Goal: Transaction & Acquisition: Purchase product/service

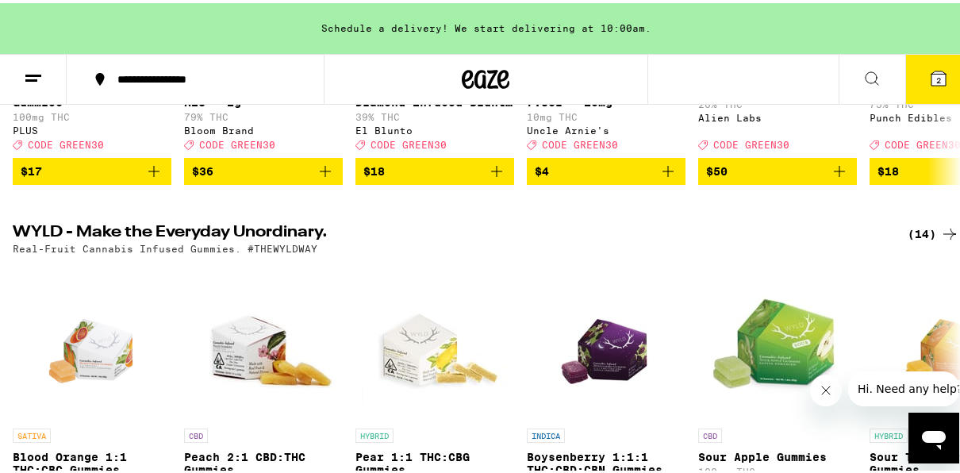
scroll to position [413, 0]
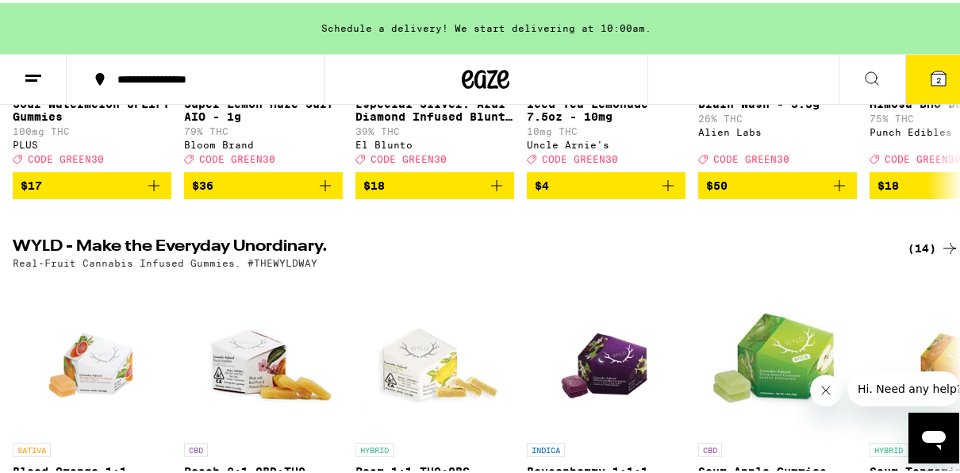
click at [948, 82] on button "2" at bounding box center [939, 76] width 67 height 49
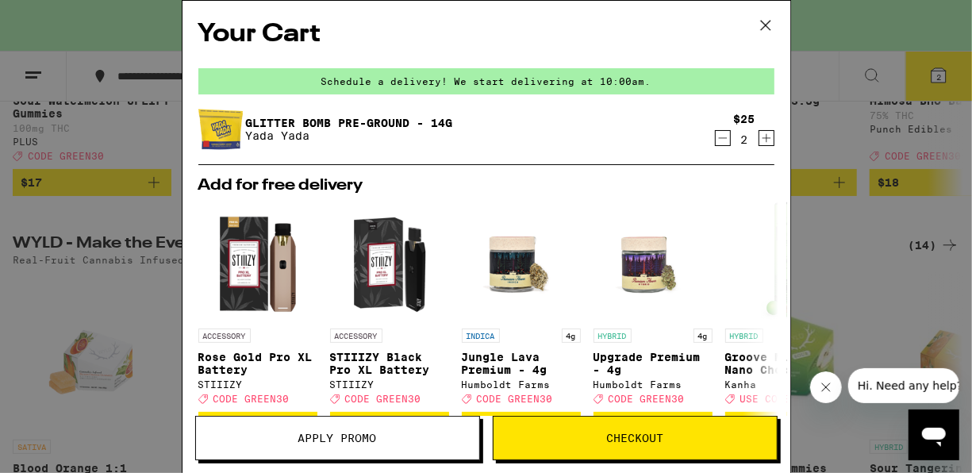
click at [409, 451] on button "Apply Promo" at bounding box center [337, 438] width 285 height 44
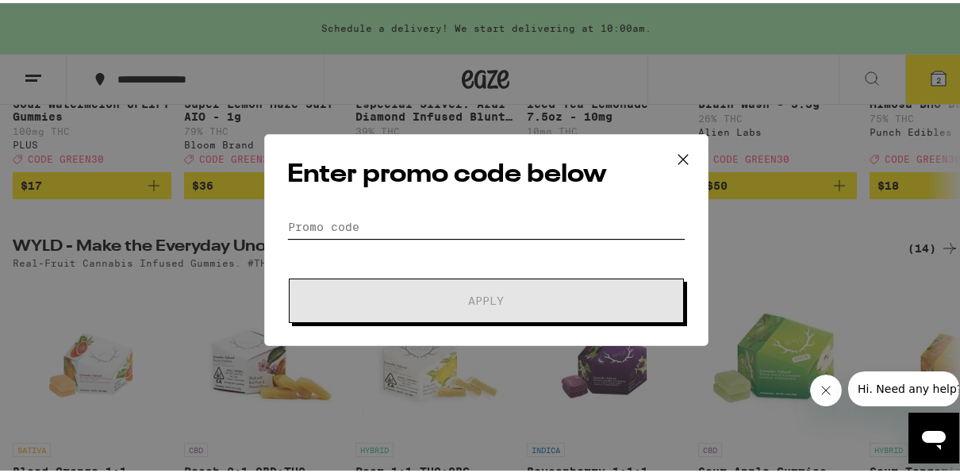
click at [409, 227] on input "Promo Code" at bounding box center [486, 224] width 398 height 24
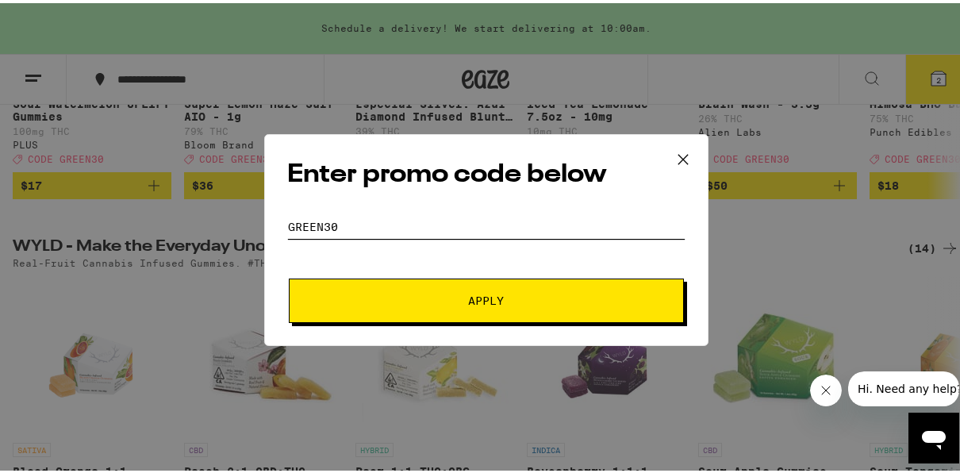
type input "green30"
click at [289, 275] on button "Apply" at bounding box center [486, 297] width 395 height 44
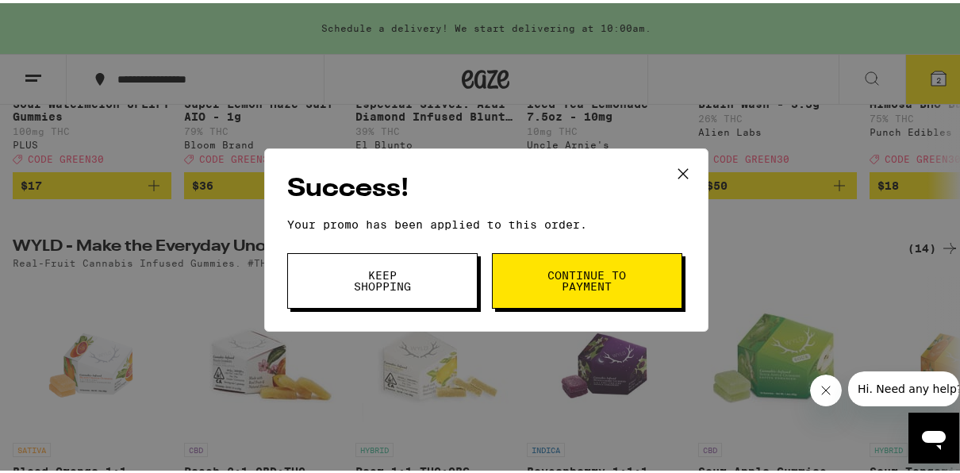
click at [531, 280] on button "Continue to payment" at bounding box center [587, 278] width 190 height 56
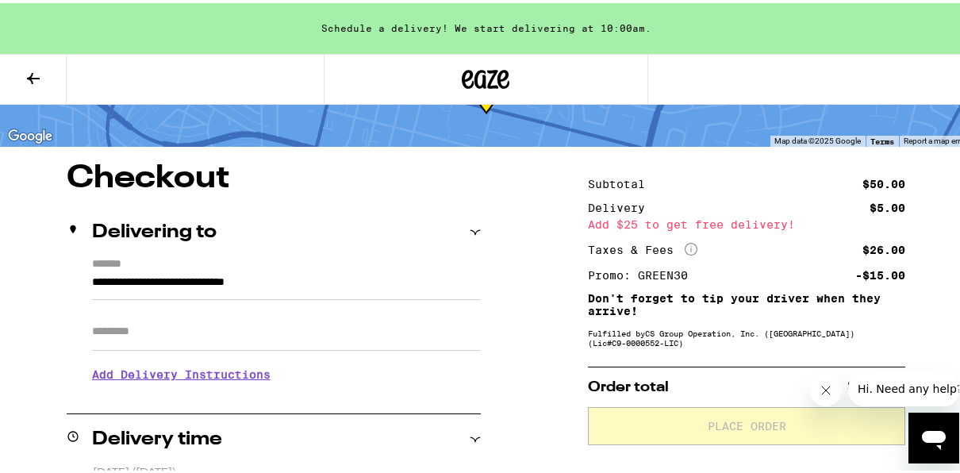
scroll to position [222, 0]
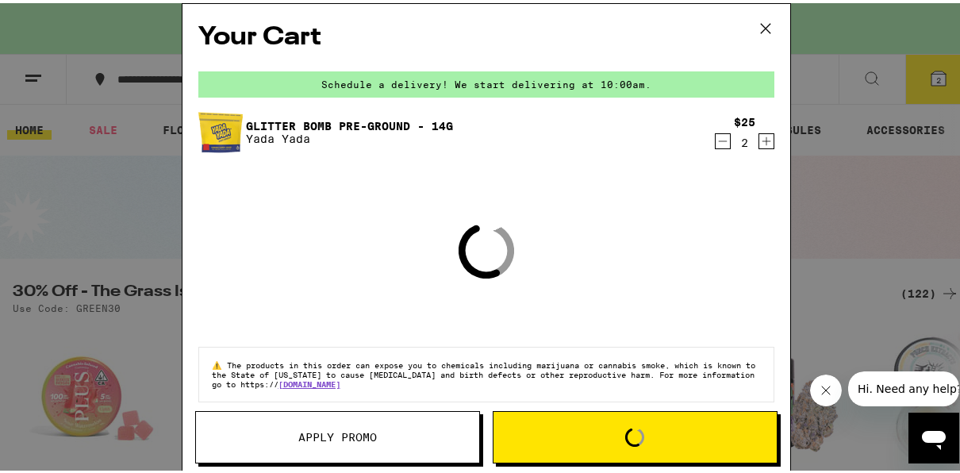
scroll to position [413, 0]
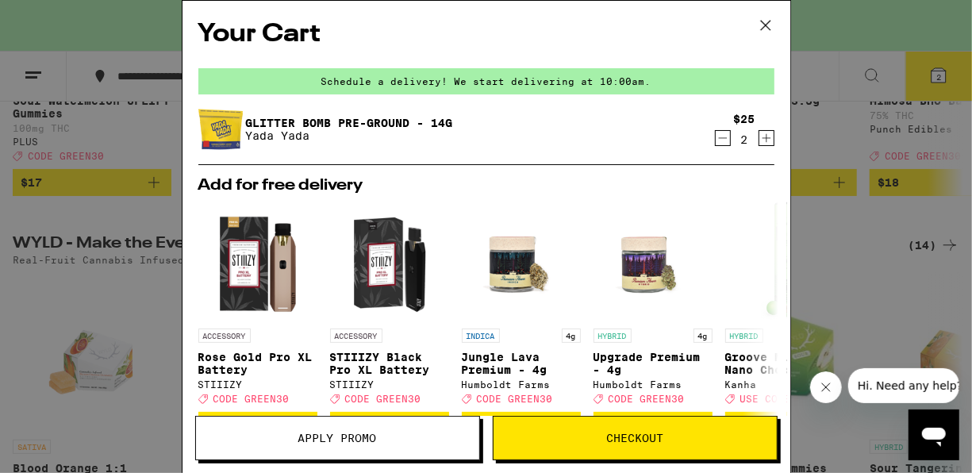
click at [769, 25] on icon at bounding box center [766, 25] width 24 height 24
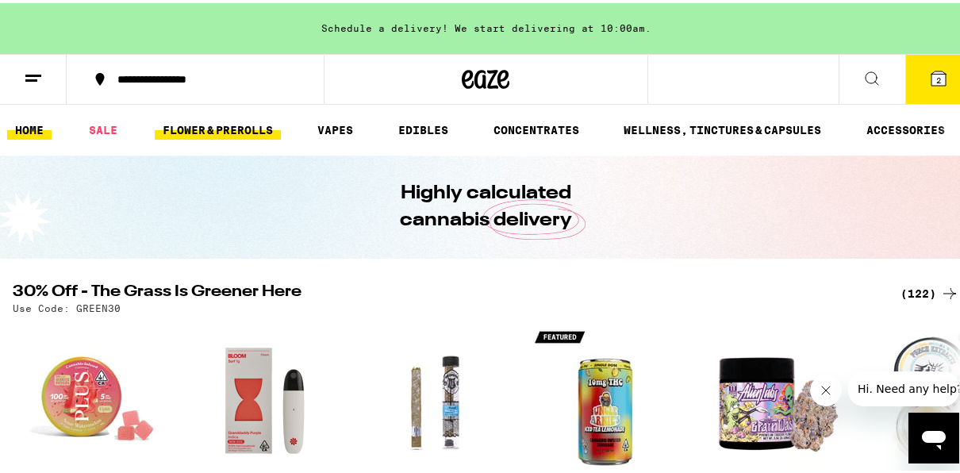
click at [225, 129] on link "FLOWER & PREROLLS" at bounding box center [218, 126] width 126 height 19
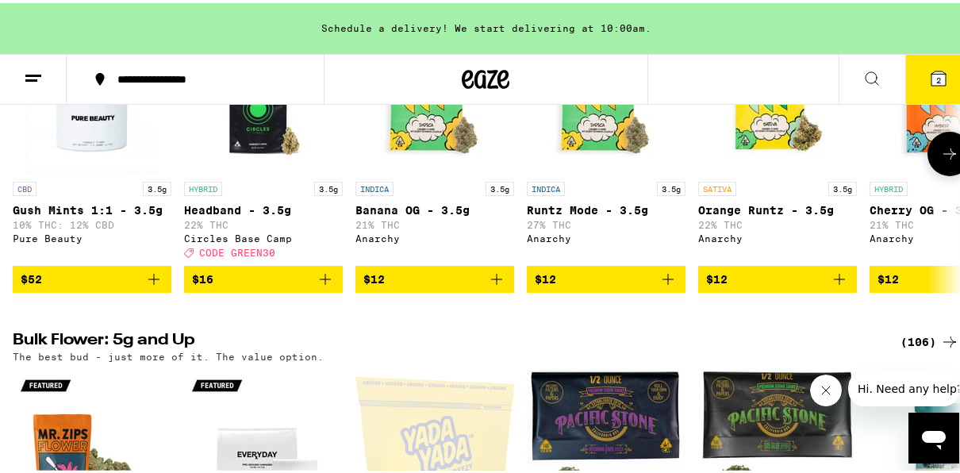
scroll to position [254, 0]
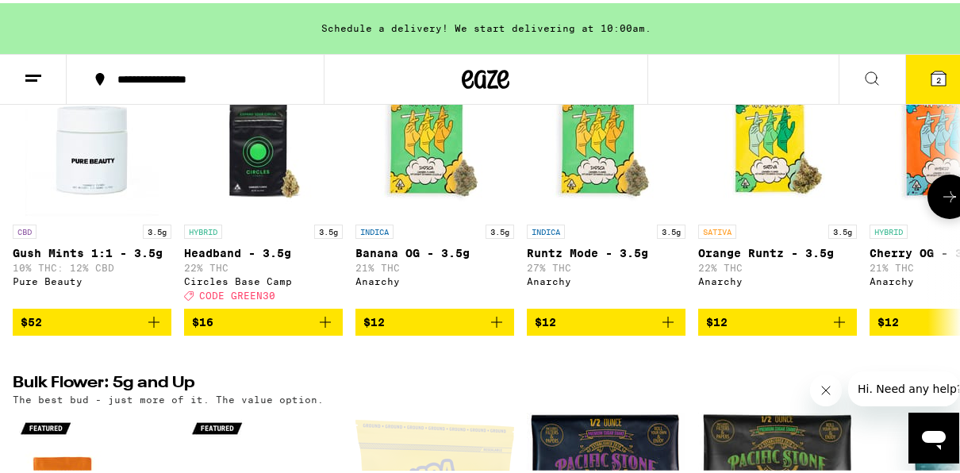
click at [940, 203] on icon at bounding box center [949, 193] width 19 height 19
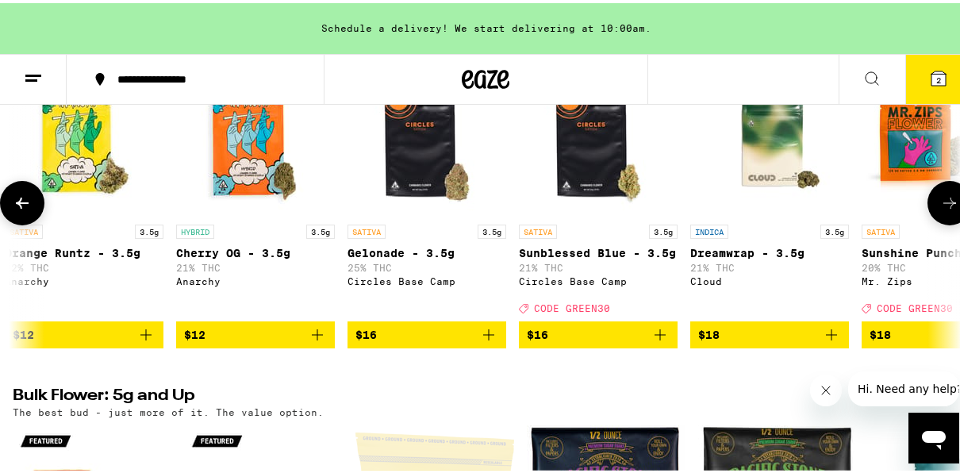
scroll to position [0, 762]
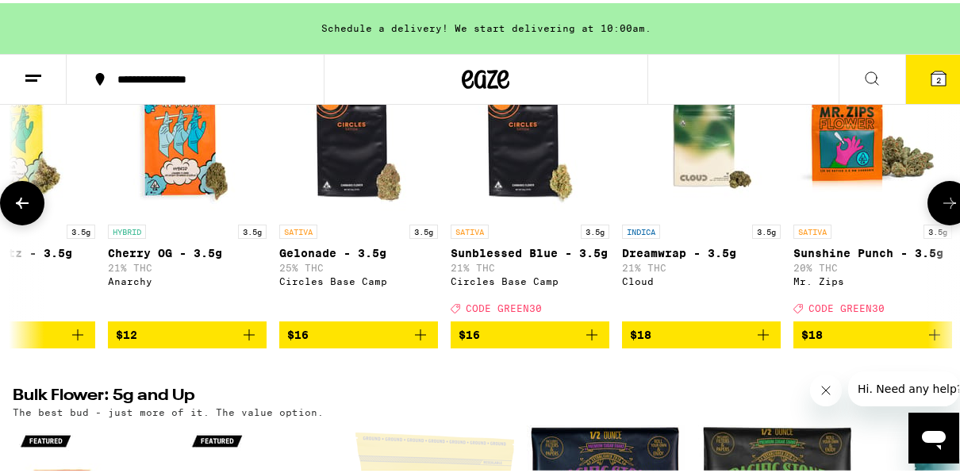
click at [940, 206] on icon at bounding box center [949, 199] width 19 height 19
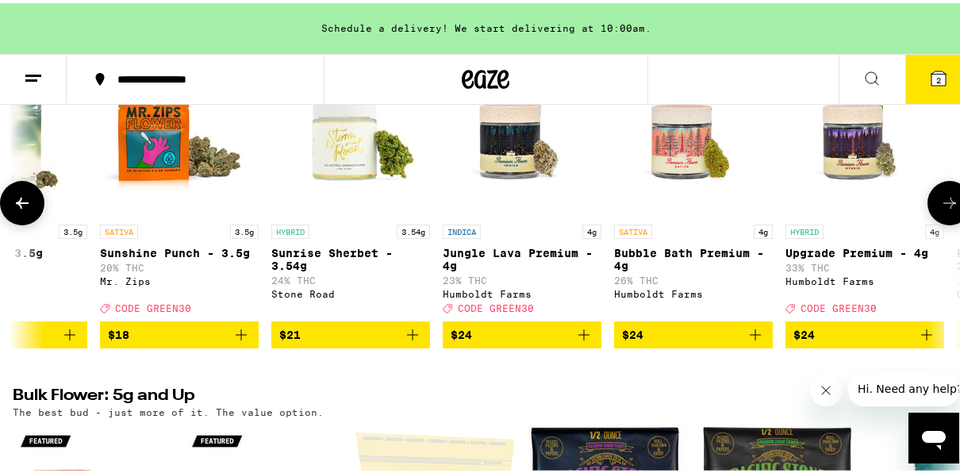
scroll to position [0, 1524]
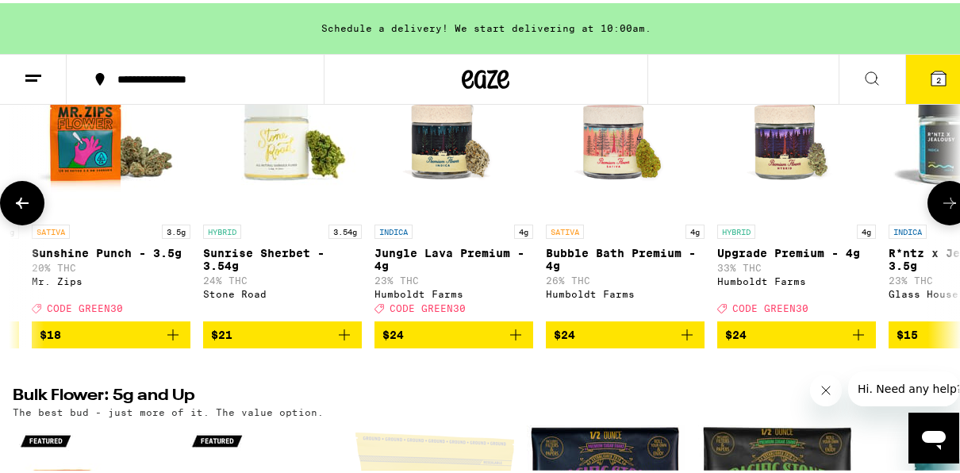
click at [940, 206] on icon at bounding box center [949, 199] width 19 height 19
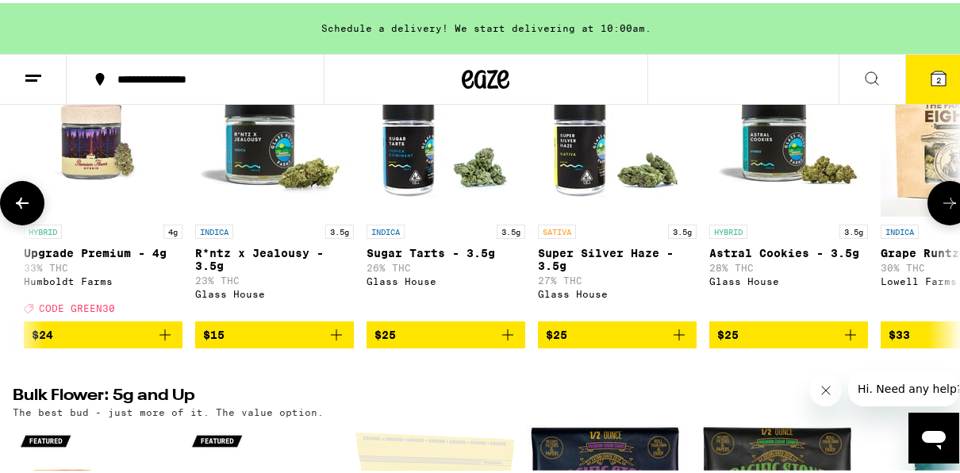
scroll to position [0, 2286]
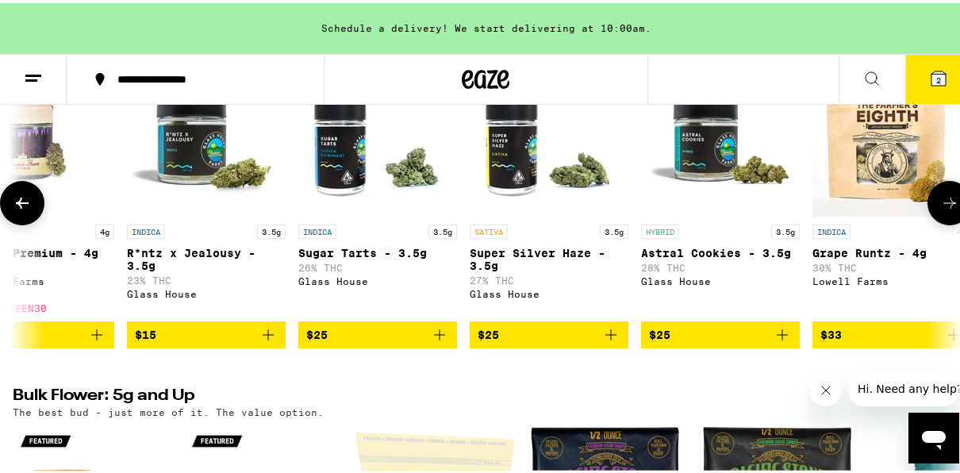
click at [37, 208] on button at bounding box center [22, 200] width 44 height 44
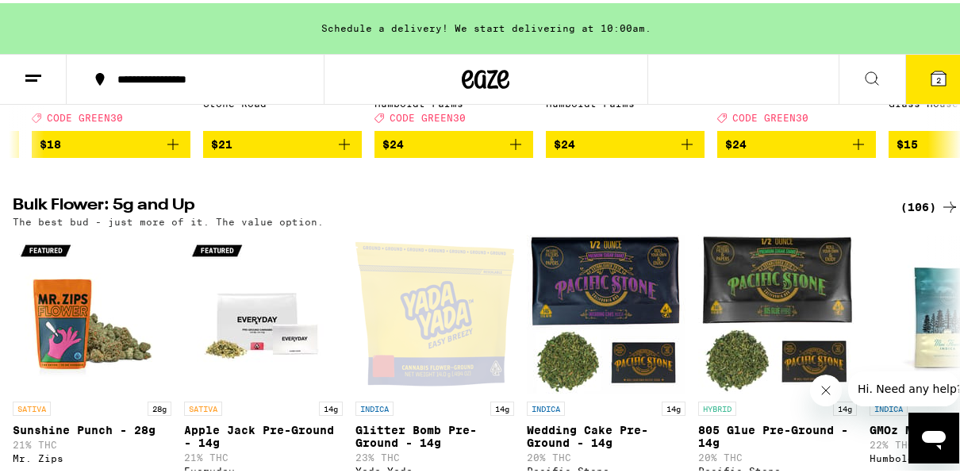
scroll to position [497, 0]
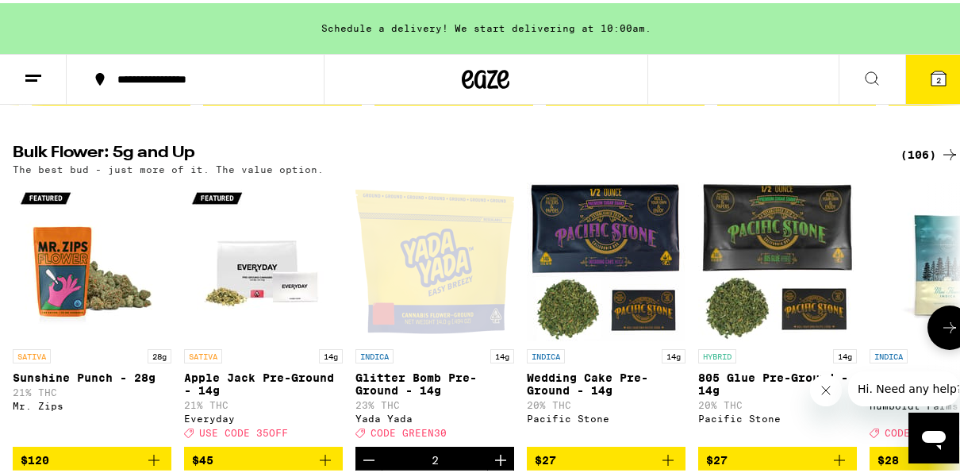
click at [940, 334] on icon at bounding box center [949, 324] width 19 height 19
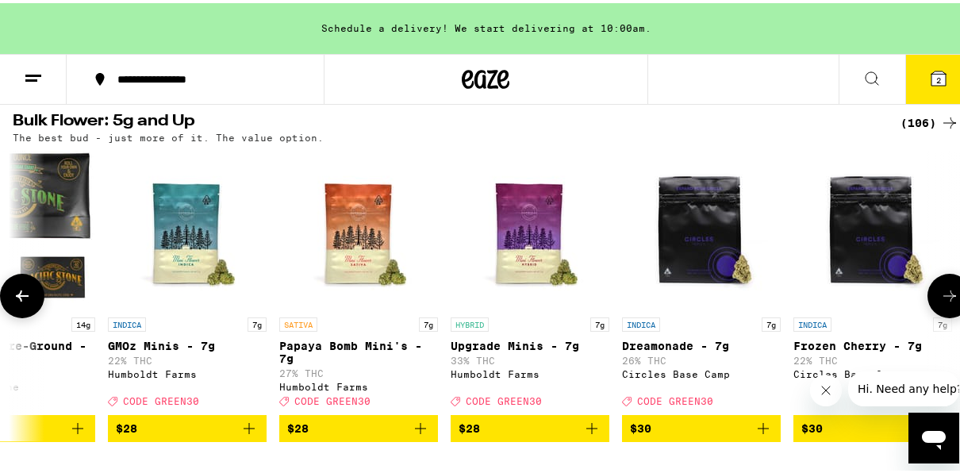
scroll to position [560, 0]
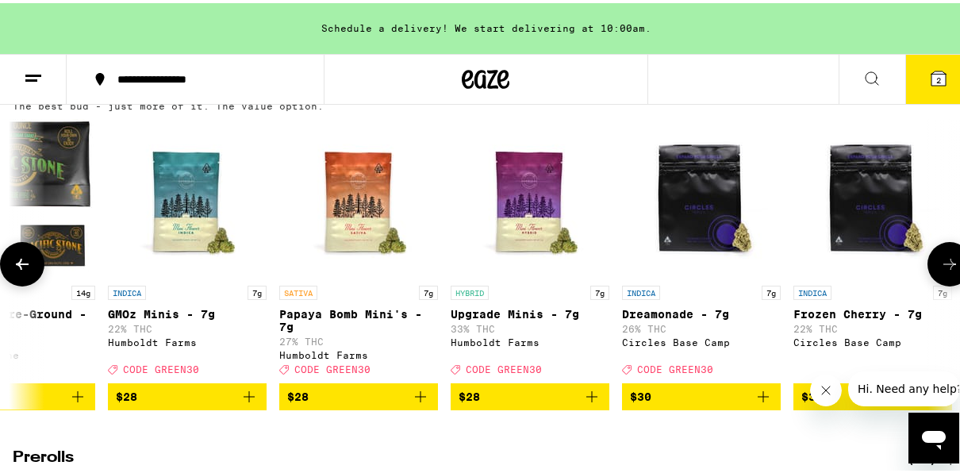
click at [946, 271] on icon at bounding box center [949, 261] width 19 height 19
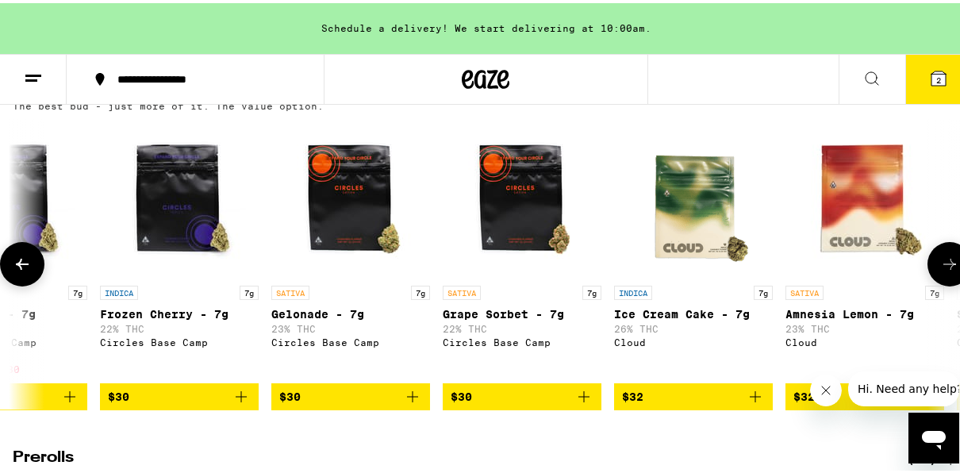
scroll to position [0, 1524]
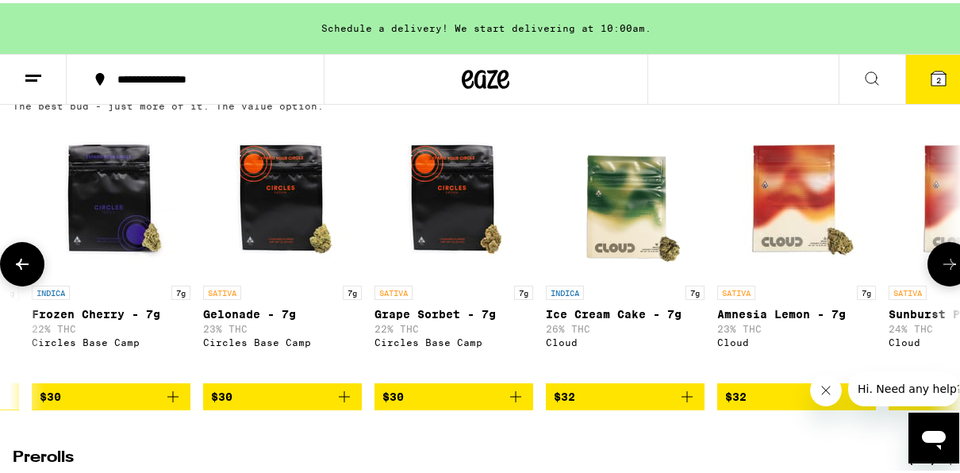
click at [946, 271] on icon at bounding box center [949, 261] width 19 height 19
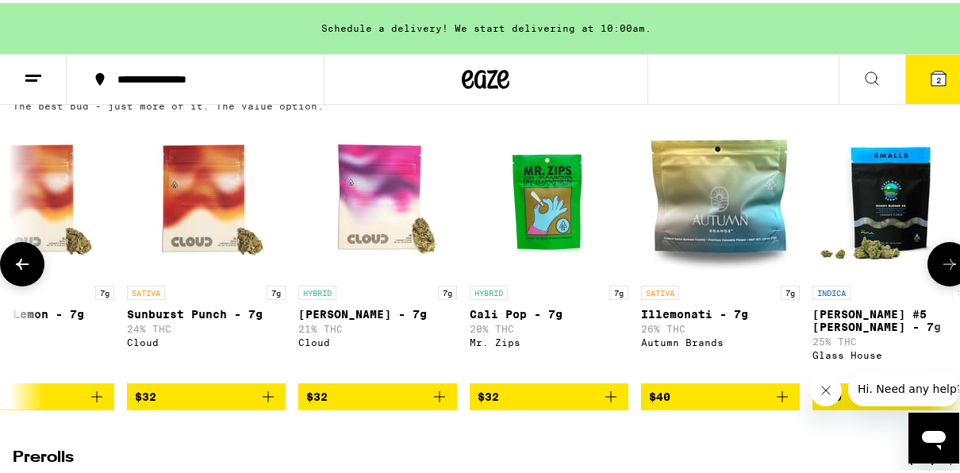
click at [946, 271] on icon at bounding box center [949, 261] width 19 height 19
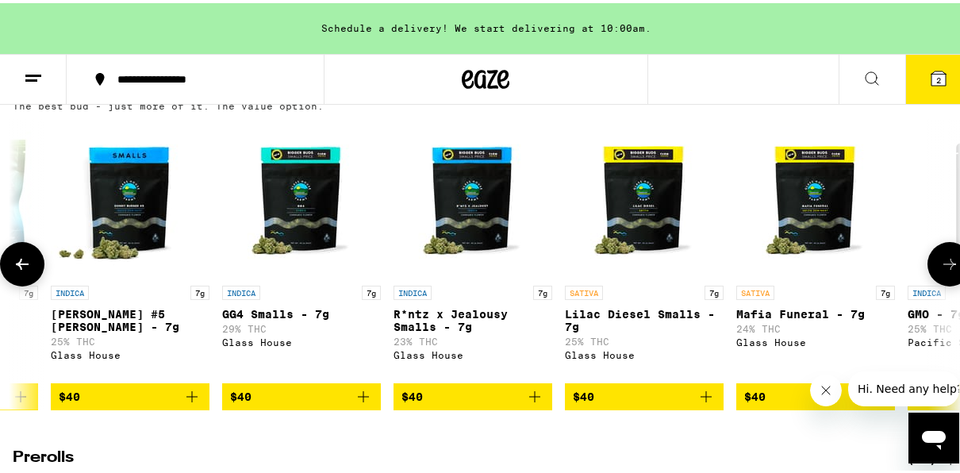
click at [946, 271] on icon at bounding box center [949, 261] width 19 height 19
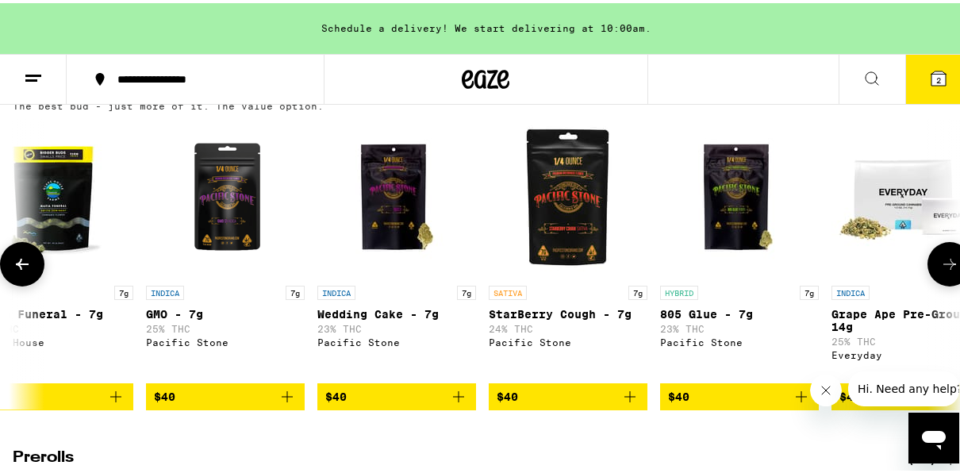
click at [946, 271] on icon at bounding box center [949, 261] width 19 height 19
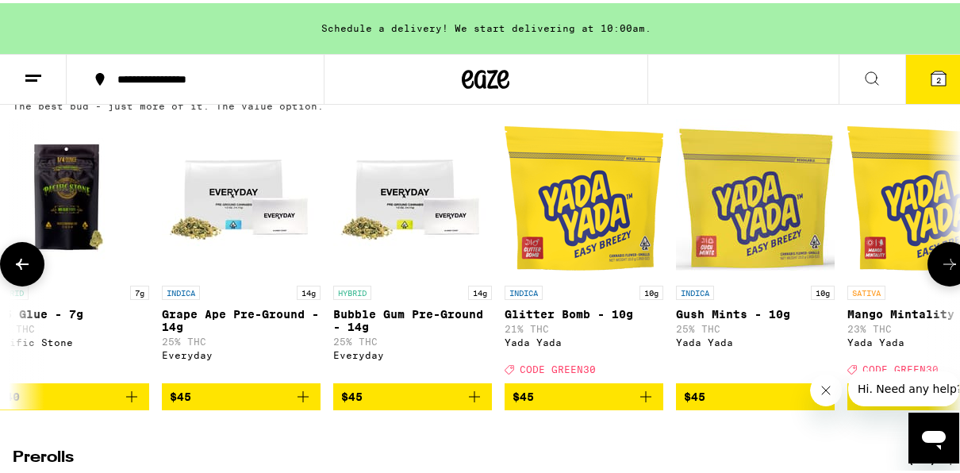
scroll to position [0, 4571]
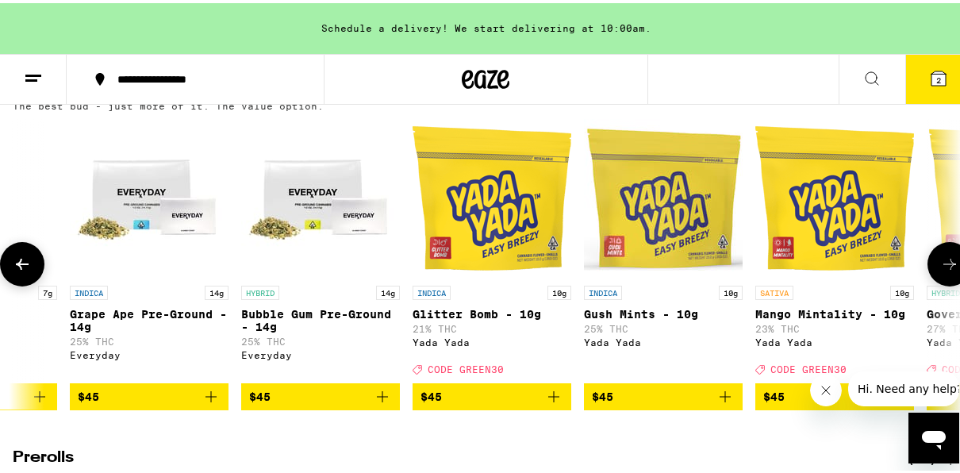
click at [463, 403] on span "$45" at bounding box center [492, 393] width 143 height 19
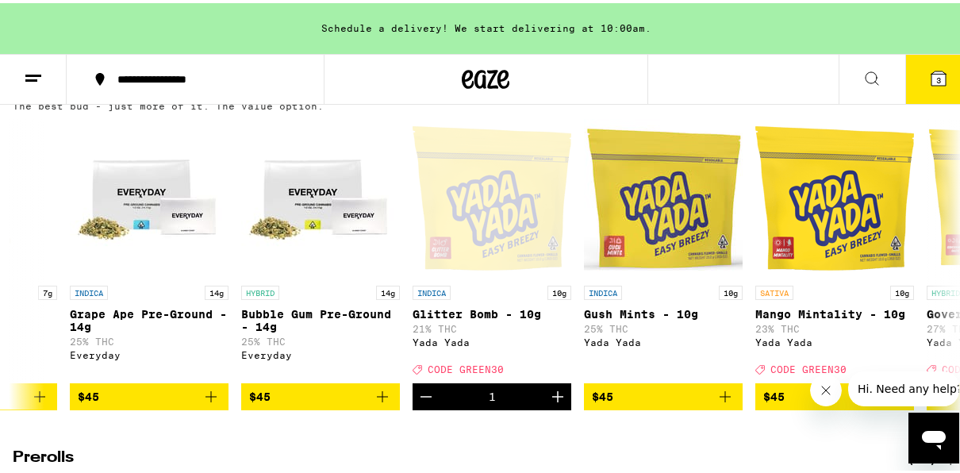
click at [937, 79] on span "3" at bounding box center [939, 77] width 5 height 10
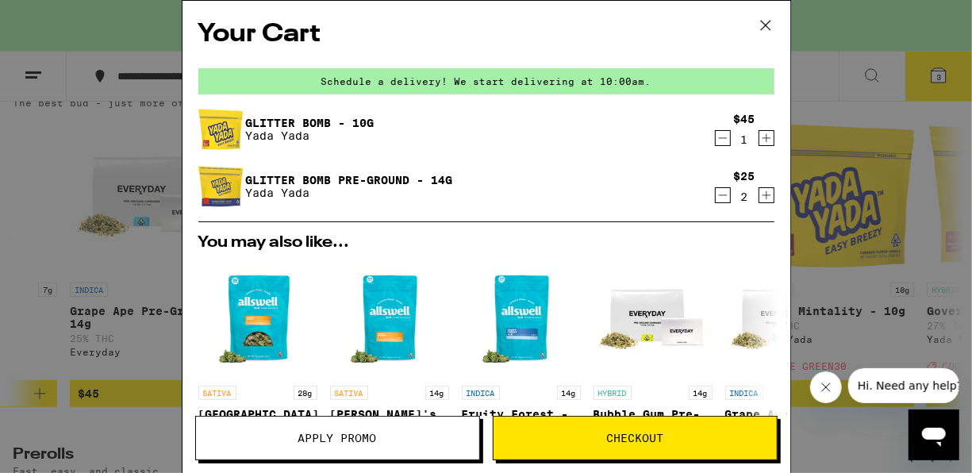
click at [716, 202] on icon "Decrement" at bounding box center [723, 195] width 14 height 19
click at [419, 444] on button "Apply Promo" at bounding box center [337, 438] width 285 height 44
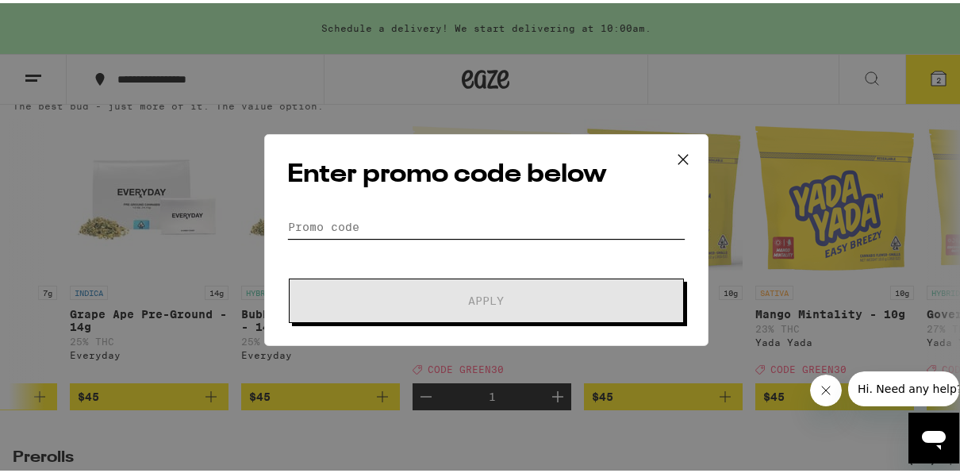
click at [388, 221] on input "Promo Code" at bounding box center [486, 224] width 398 height 24
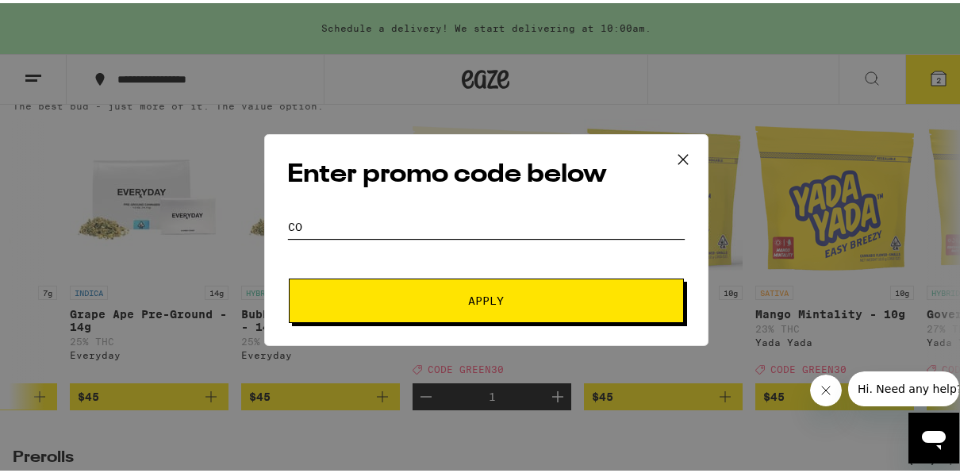
type input "c"
type input "green30"
click at [289, 275] on button "Apply" at bounding box center [486, 297] width 395 height 44
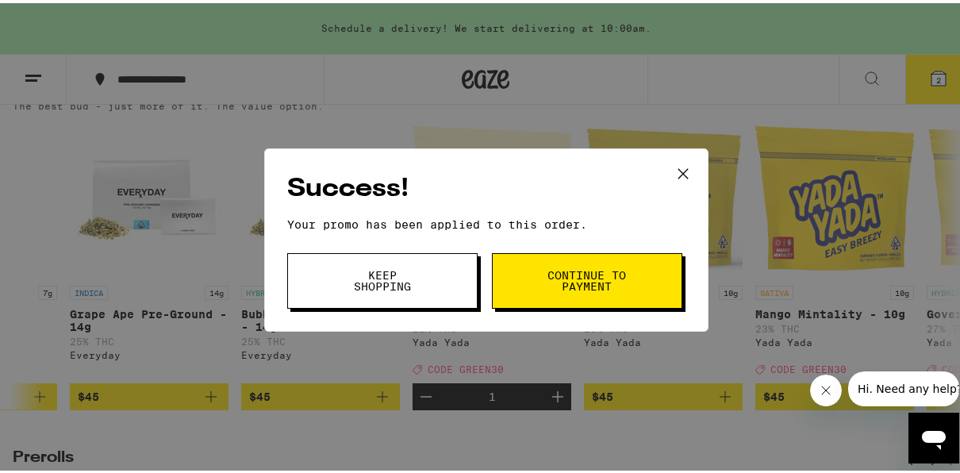
click at [577, 275] on span "Continue to payment" at bounding box center [587, 278] width 81 height 22
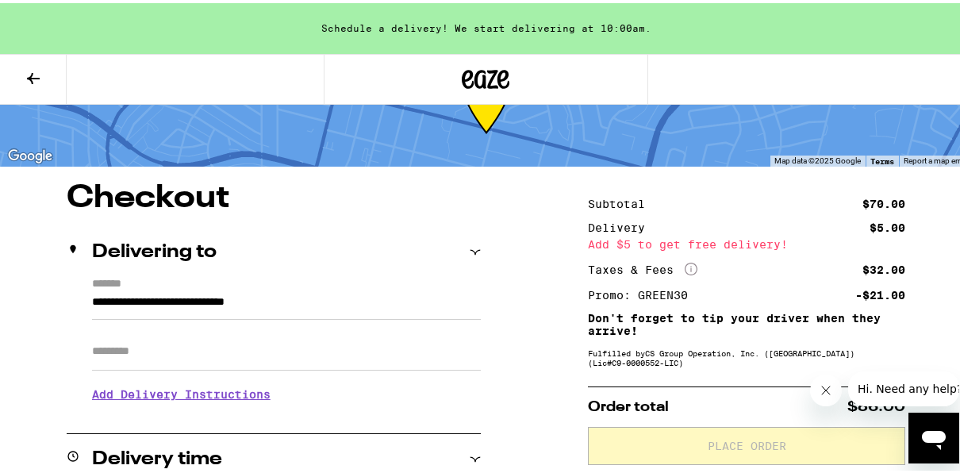
scroll to position [95, 0]
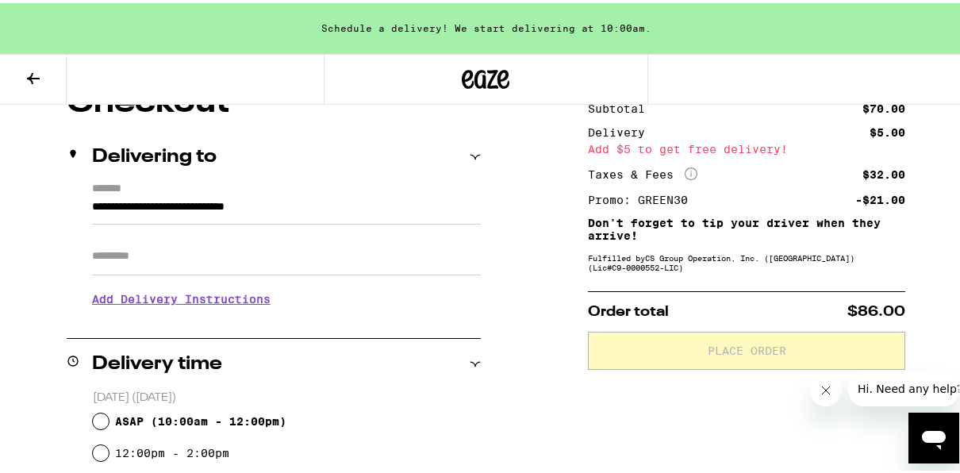
scroll to position [0, 0]
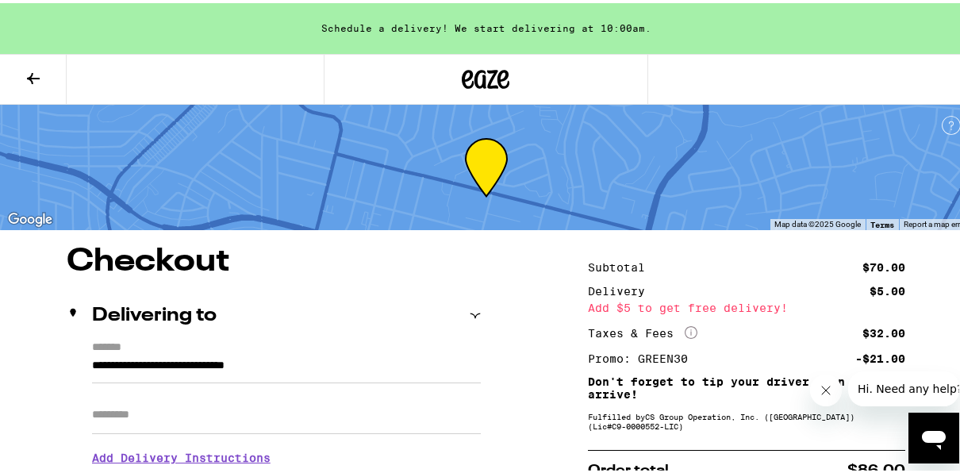
click at [40, 78] on icon at bounding box center [33, 75] width 19 height 19
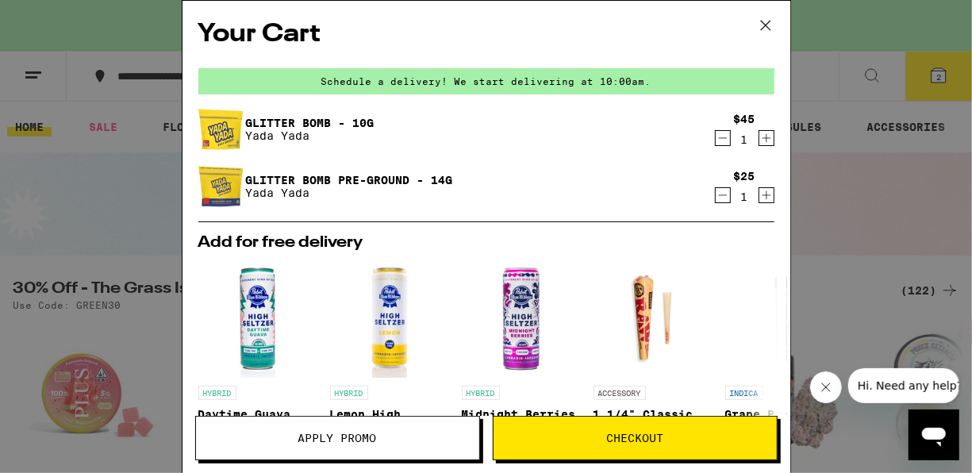
click at [760, 24] on icon at bounding box center [766, 25] width 24 height 24
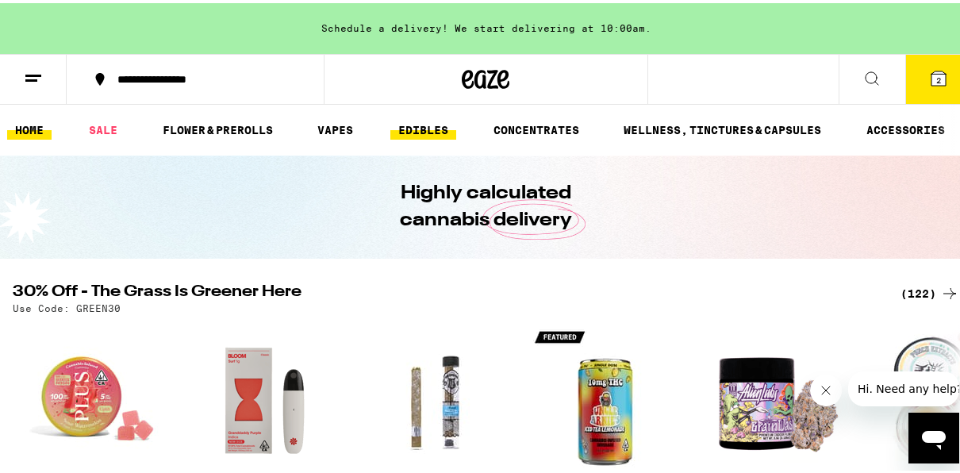
click at [424, 131] on link "EDIBLES" at bounding box center [423, 126] width 66 height 19
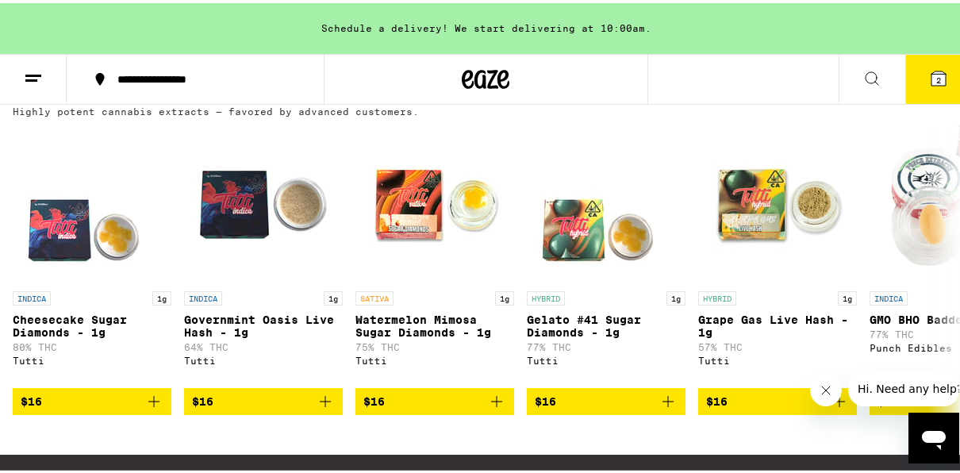
scroll to position [190, 0]
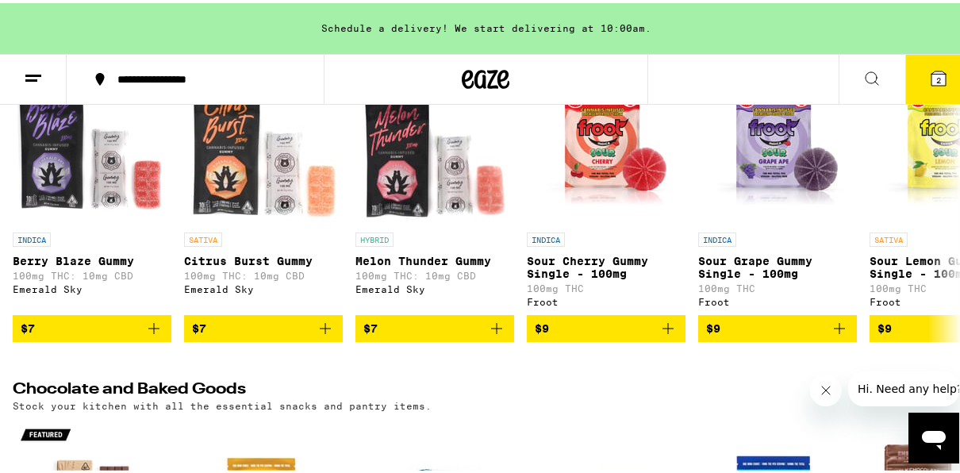
scroll to position [254, 0]
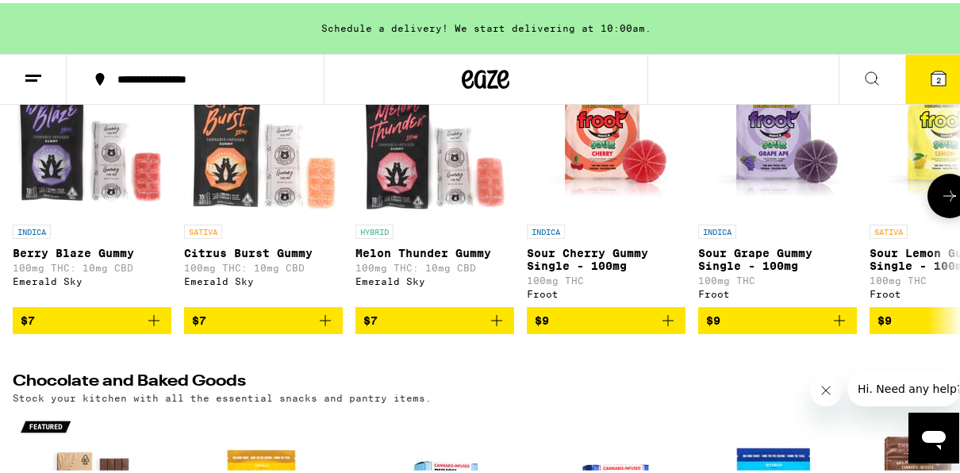
click at [952, 191] on button at bounding box center [950, 193] width 44 height 44
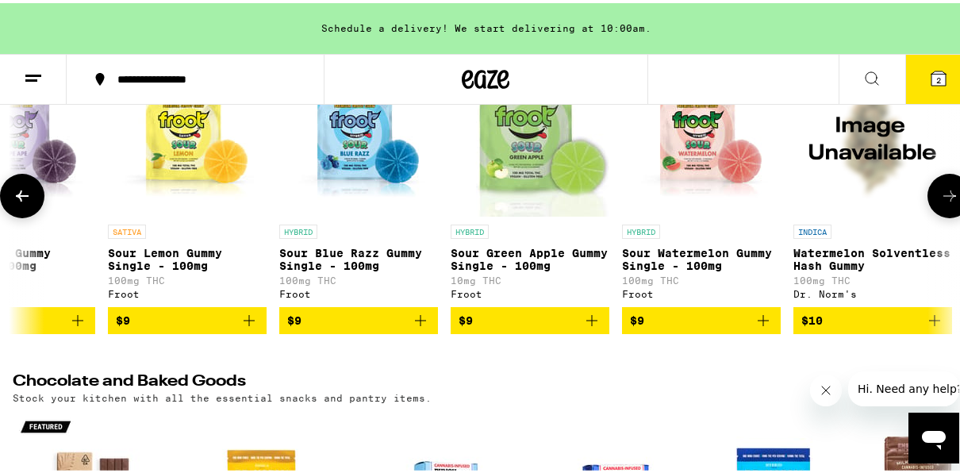
click at [952, 191] on button at bounding box center [950, 193] width 44 height 44
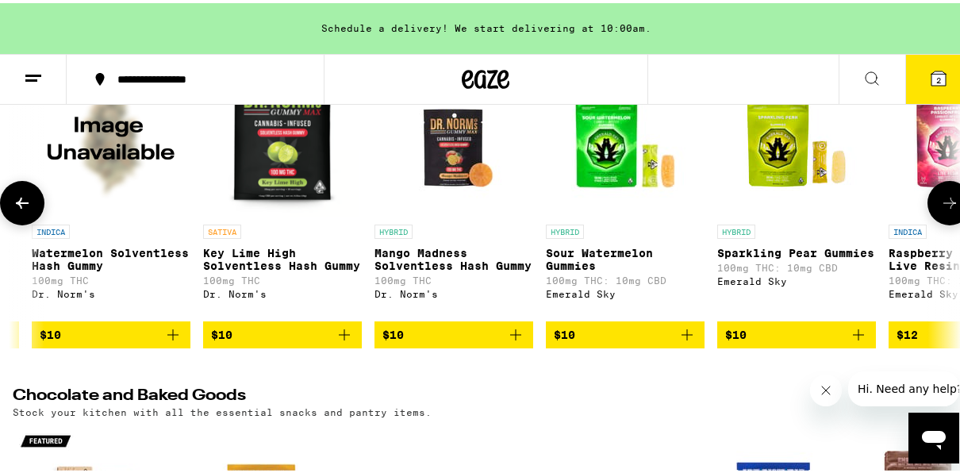
click at [952, 191] on button at bounding box center [950, 200] width 44 height 44
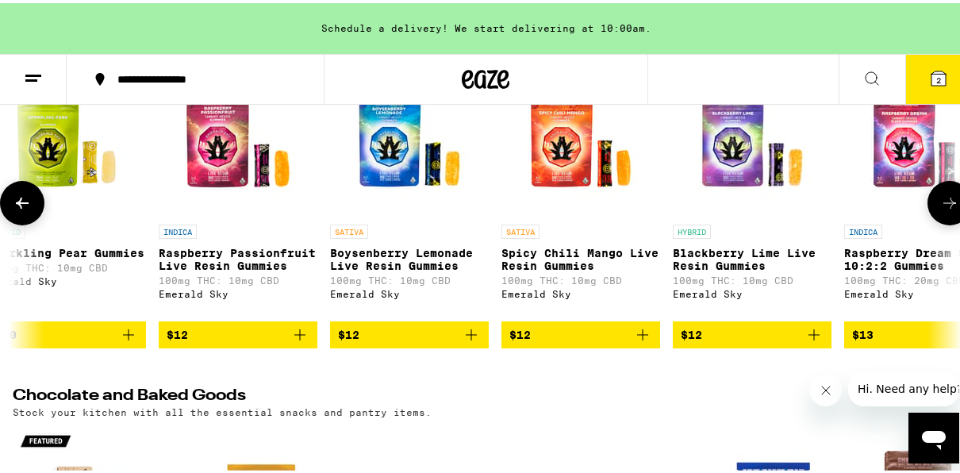
scroll to position [0, 2286]
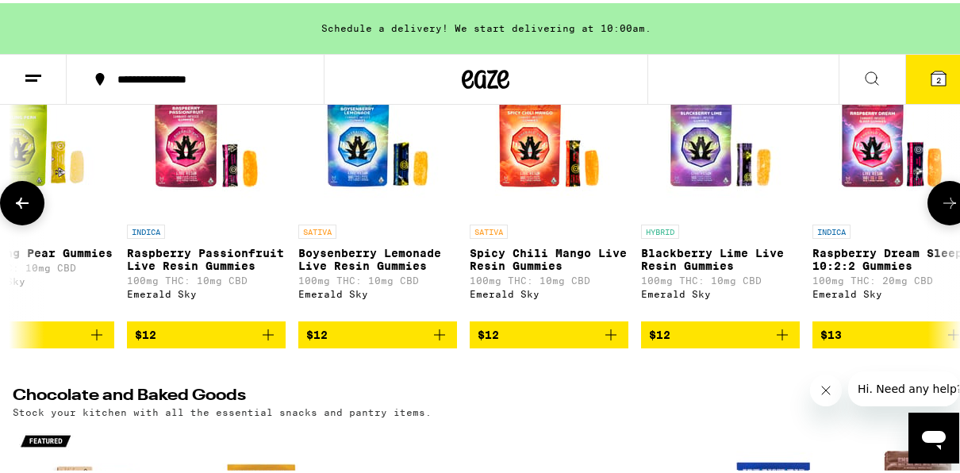
click at [952, 191] on button at bounding box center [950, 200] width 44 height 44
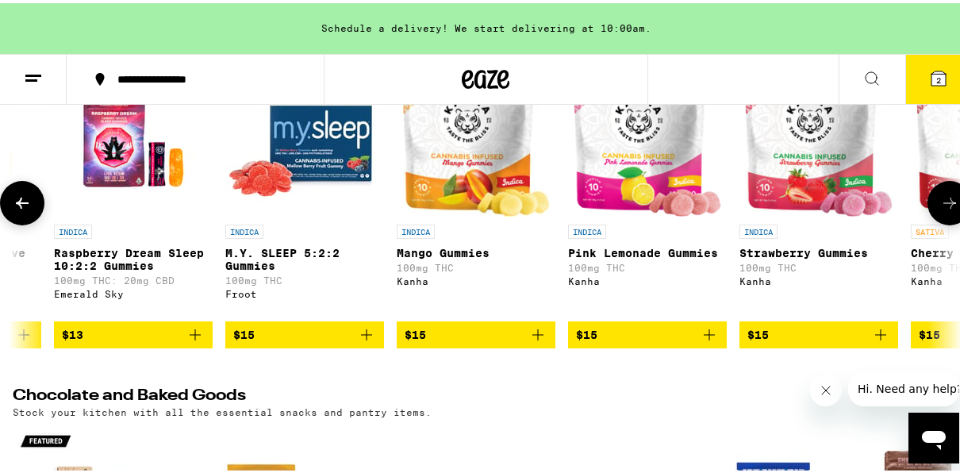
scroll to position [0, 3048]
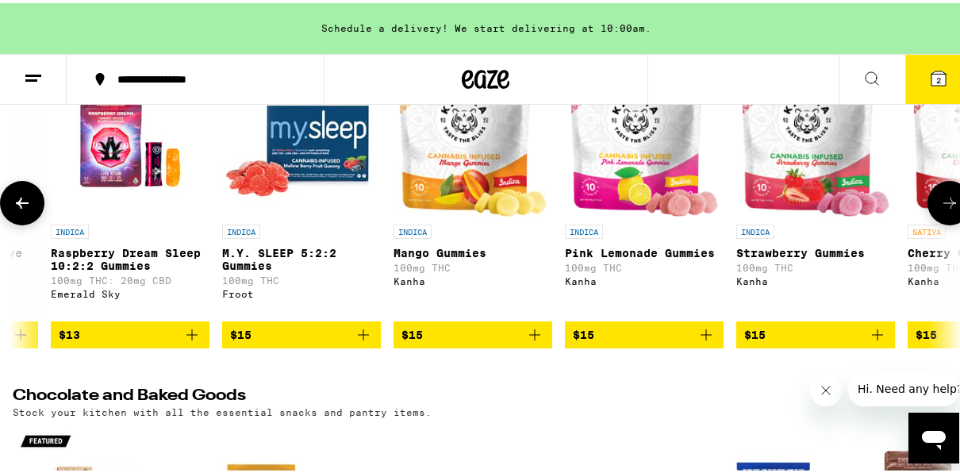
click at [952, 191] on button at bounding box center [950, 200] width 44 height 44
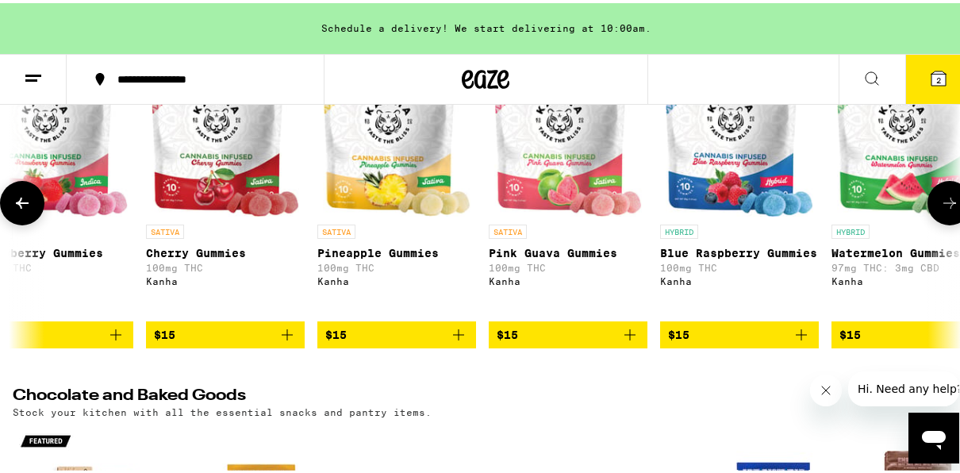
click at [952, 191] on button at bounding box center [950, 200] width 44 height 44
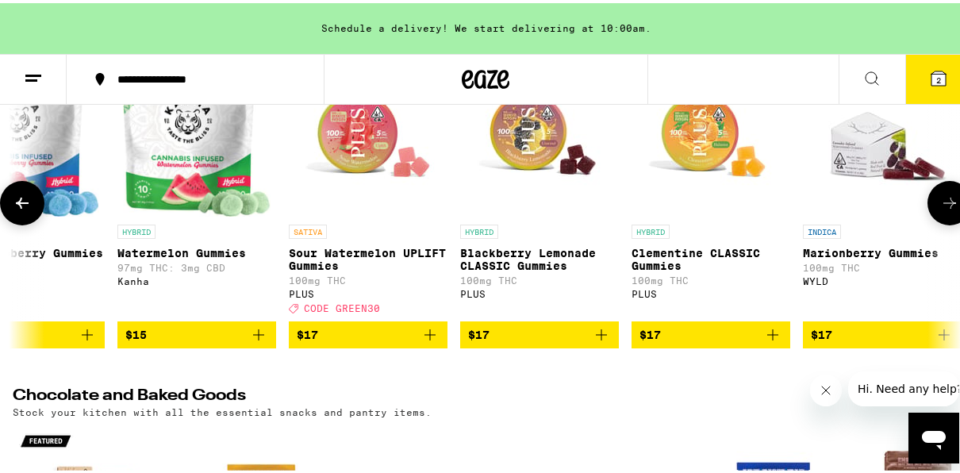
scroll to position [0, 4571]
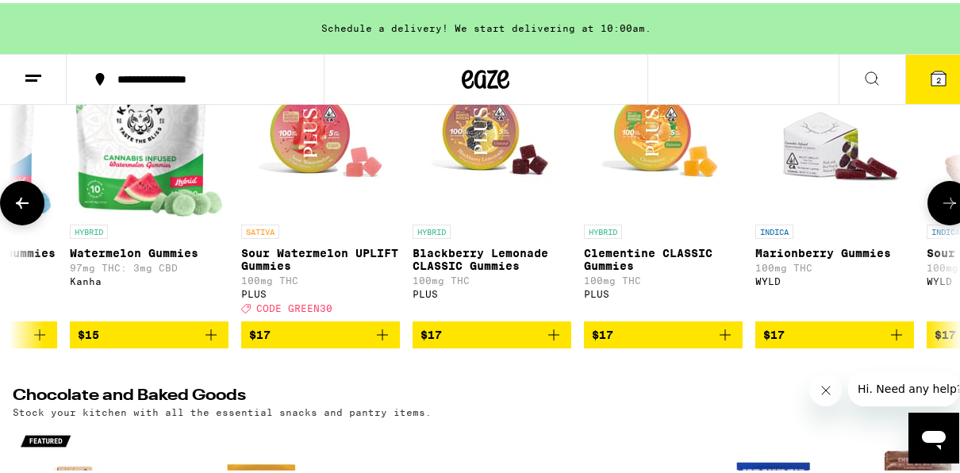
click at [952, 191] on button at bounding box center [950, 200] width 44 height 44
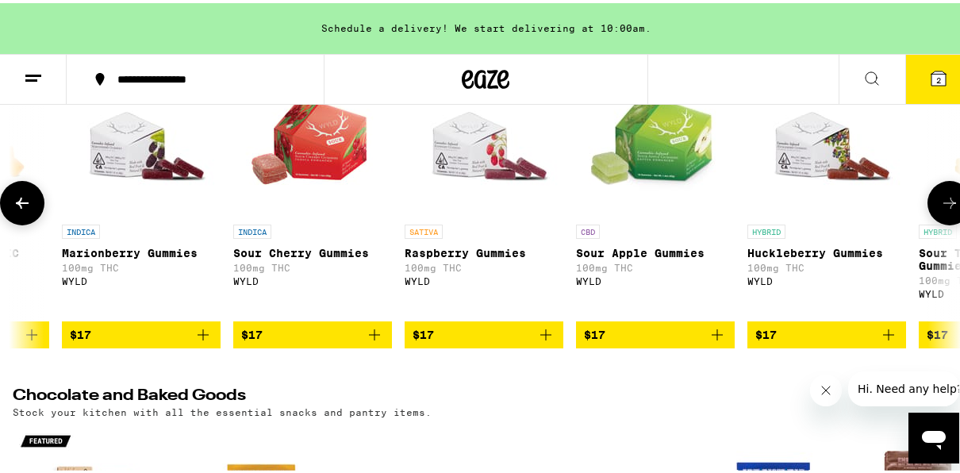
scroll to position [0, 5333]
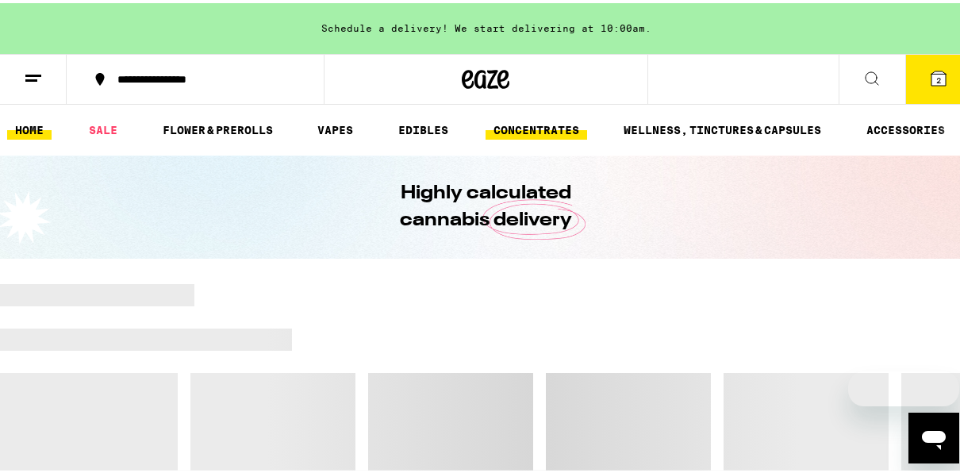
drag, startPoint x: 0, startPoint y: 0, endPoint x: 544, endPoint y: 136, distance: 560.3
click at [544, 136] on link "CONCENTRATES" at bounding box center [537, 126] width 102 height 19
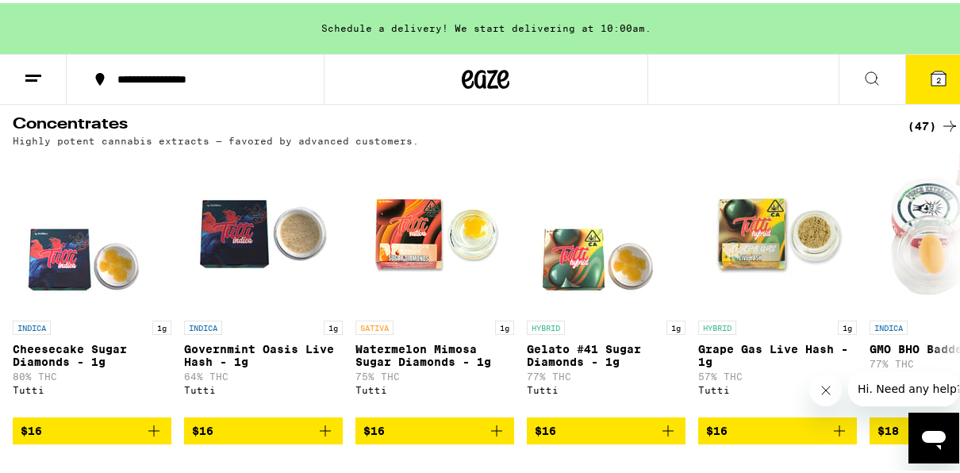
scroll to position [159, 0]
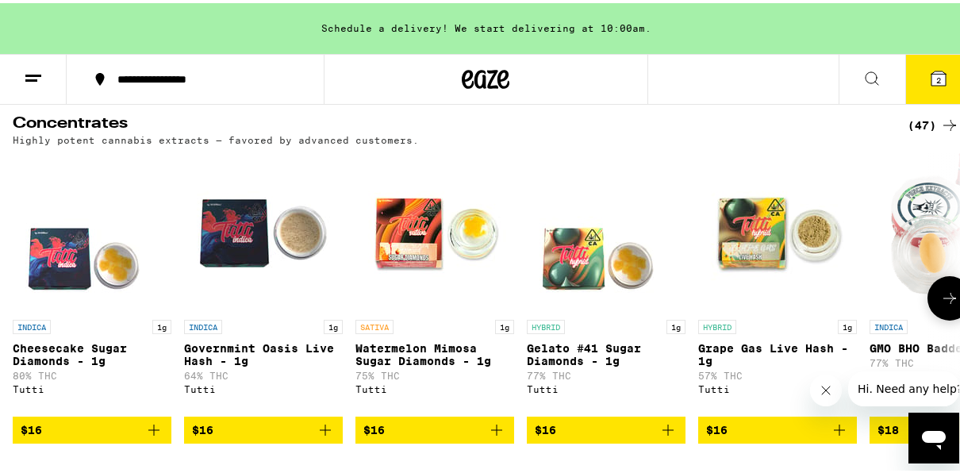
click at [437, 433] on span "$16" at bounding box center [434, 426] width 143 height 19
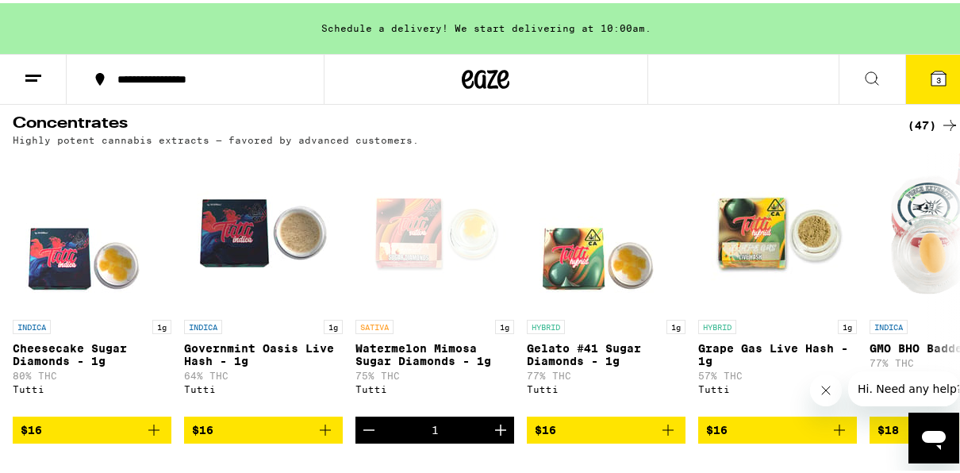
click at [937, 79] on span "3" at bounding box center [939, 77] width 5 height 10
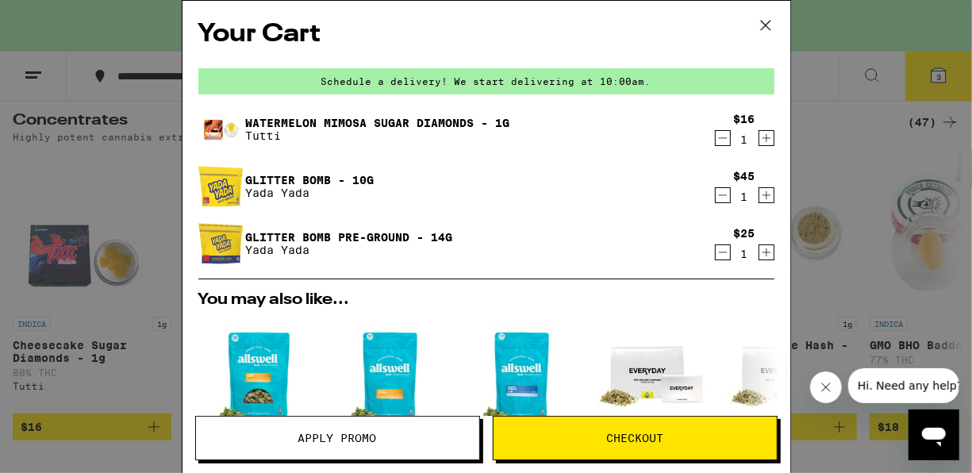
click at [337, 436] on span "Apply Promo" at bounding box center [337, 438] width 79 height 11
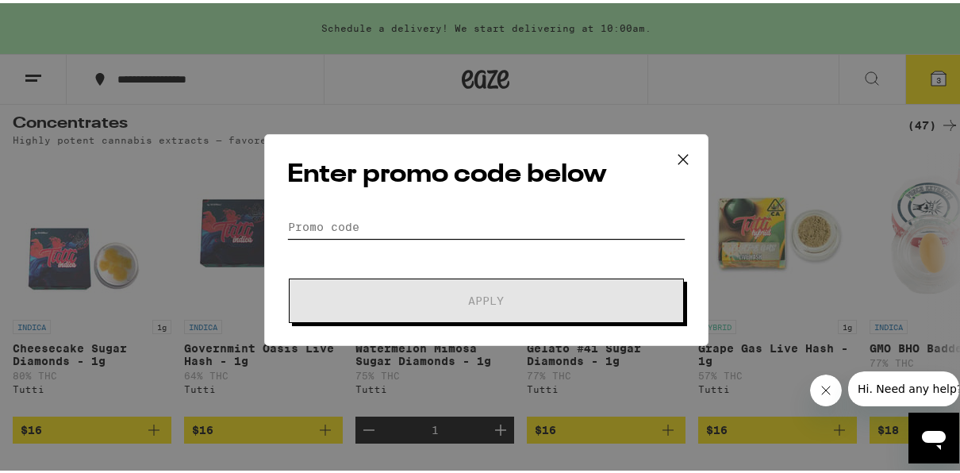
click at [399, 223] on input "Promo Code" at bounding box center [486, 224] width 398 height 24
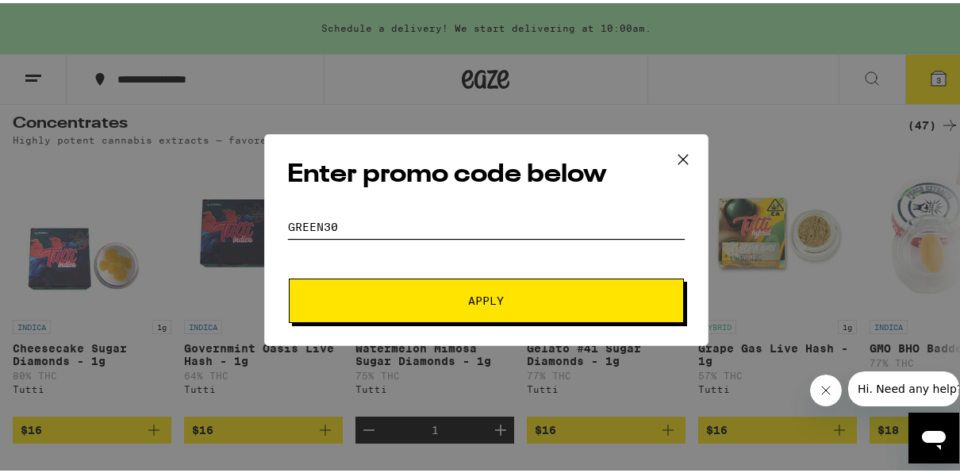
type input "green30"
click at [289, 275] on button "Apply" at bounding box center [486, 297] width 395 height 44
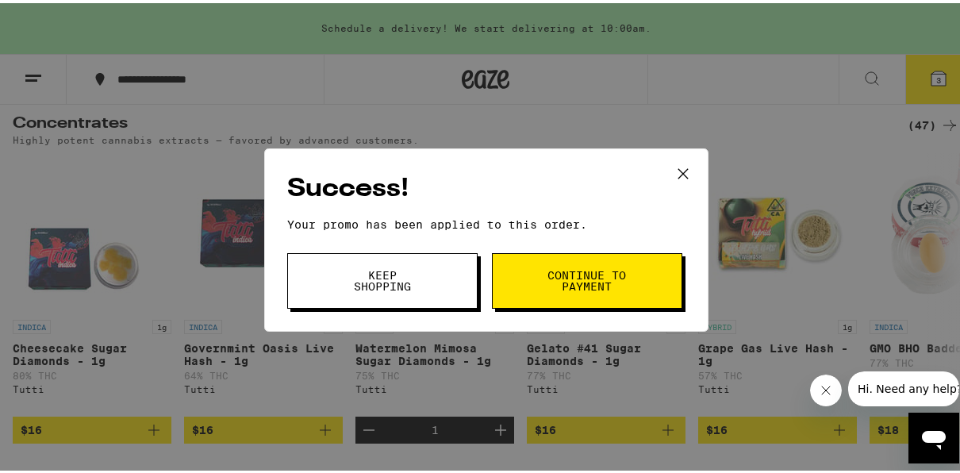
click at [506, 289] on button "Continue to payment" at bounding box center [587, 278] width 190 height 56
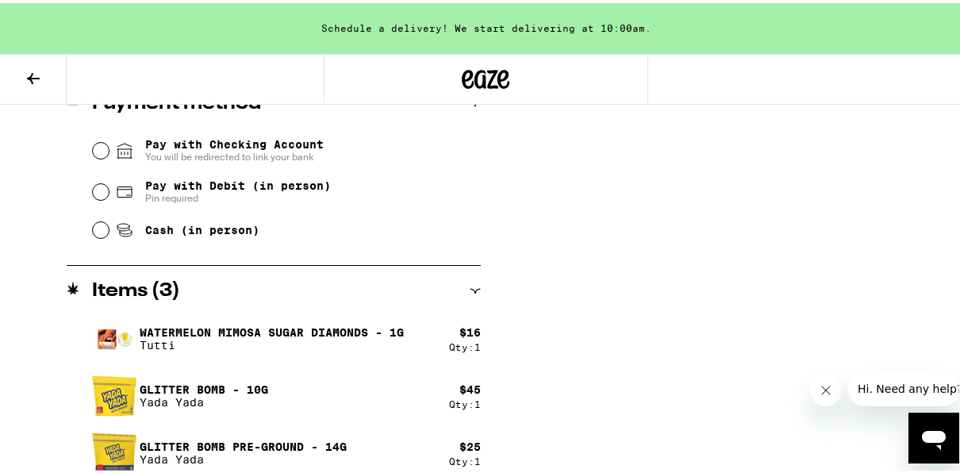
scroll to position [689, 0]
